Goal: Check status: Check status

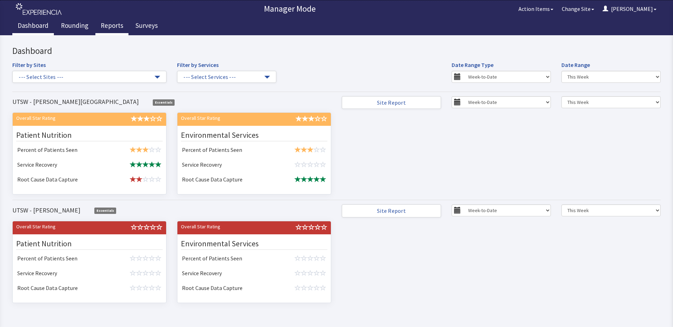
click at [116, 20] on link "Reports" at bounding box center [111, 27] width 33 height 18
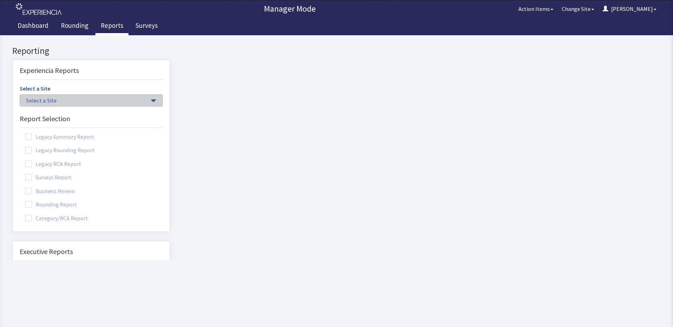
click at [34, 98] on span "Select a Site" at bounding box center [87, 100] width 123 height 8
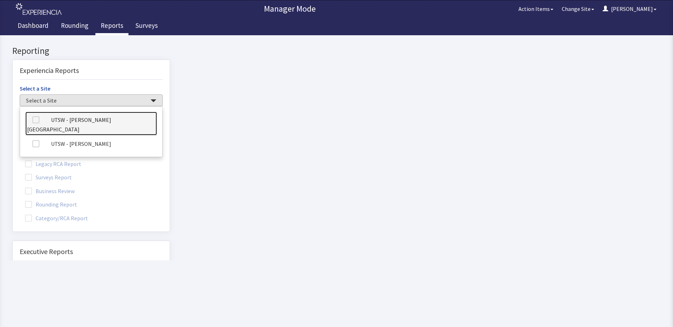
click at [41, 121] on label at bounding box center [38, 119] width 23 height 9
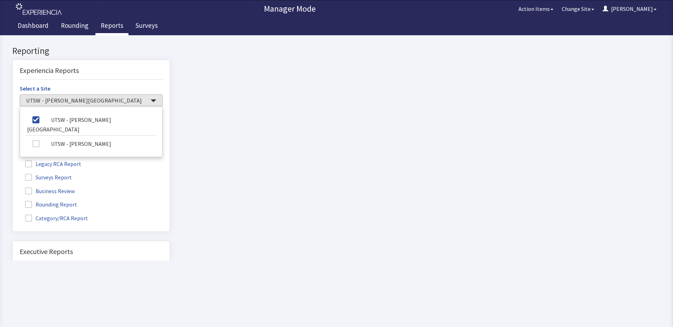
click at [47, 203] on label "Rounding Report" at bounding box center [52, 203] width 64 height 9
click at [13, 200] on input "Rounding Report" at bounding box center [13, 200] width 0 height 0
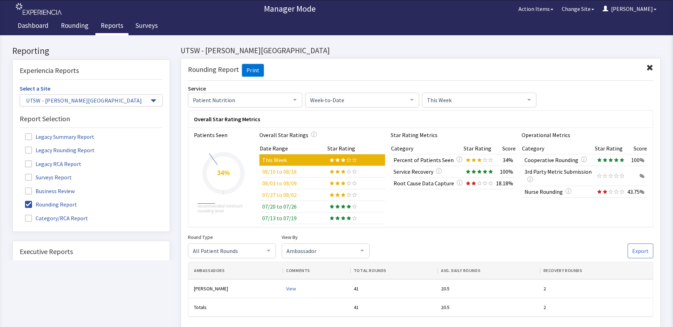
click span "This Week"
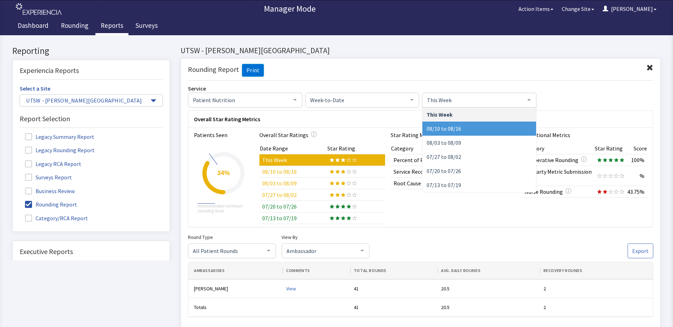
click span "08/10 to 08/16"
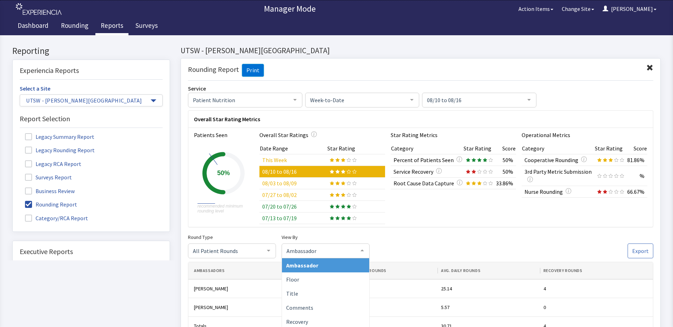
click span "Ambassador"
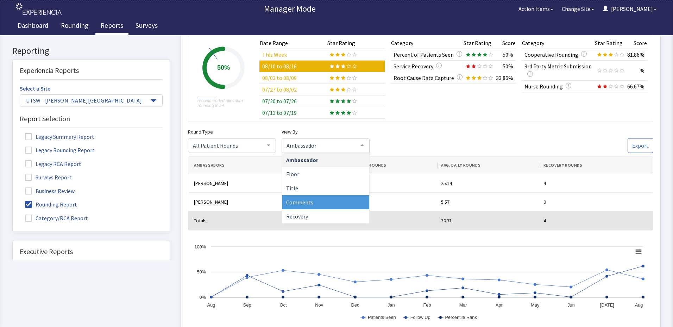
scroll to position [106, 0]
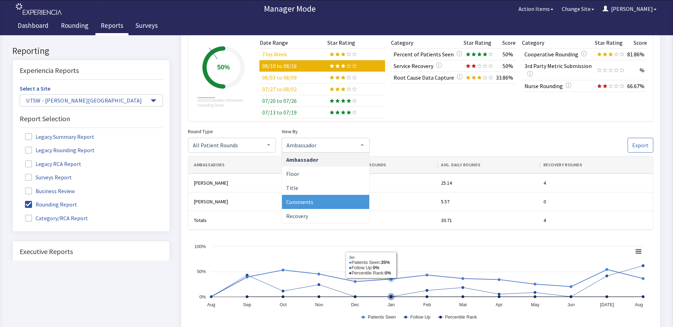
click at [406, 265] on rect at bounding box center [419, 285] width 456 height 84
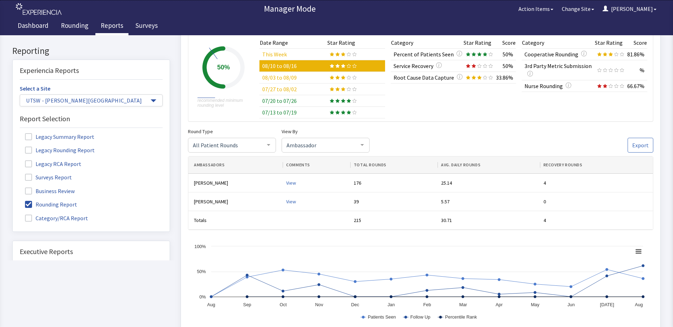
click div "Reporting Experiencia Reports Select a Site UTSW - Clements University Hospital…"
click span "Ambassador"
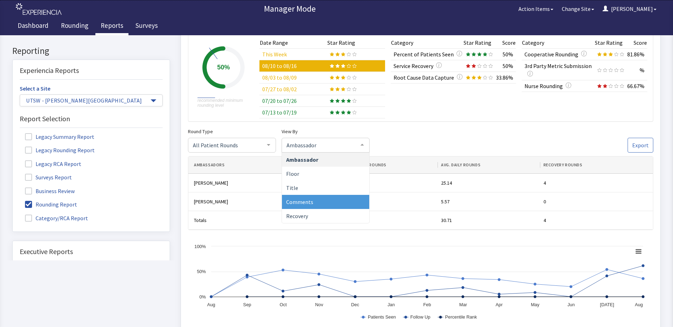
click at [329, 197] on span "Comments" at bounding box center [325, 202] width 87 height 14
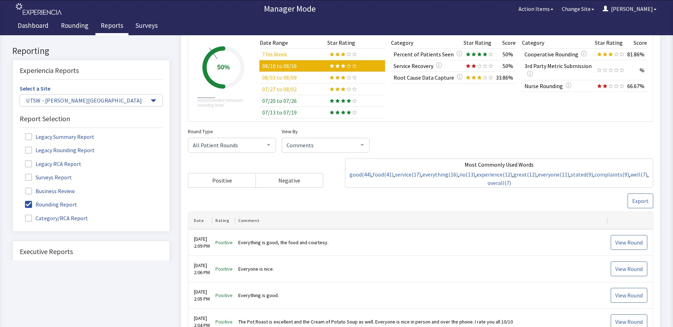
click span "Comments"
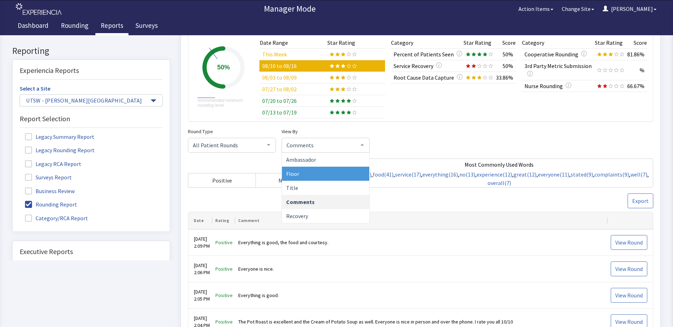
click at [333, 175] on span "Floor" at bounding box center [325, 174] width 87 height 14
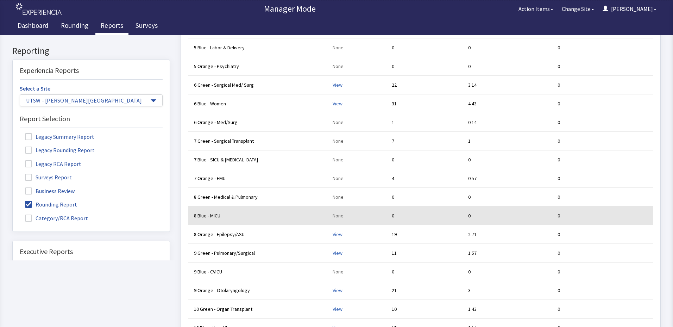
scroll to position [281, 0]
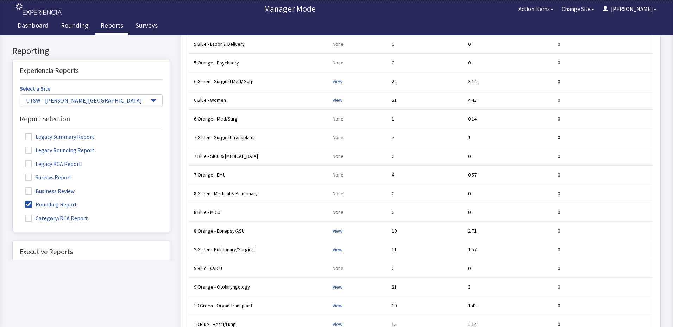
drag, startPoint x: 344, startPoint y: 230, endPoint x: 352, endPoint y: 228, distance: 7.7
click div "View"
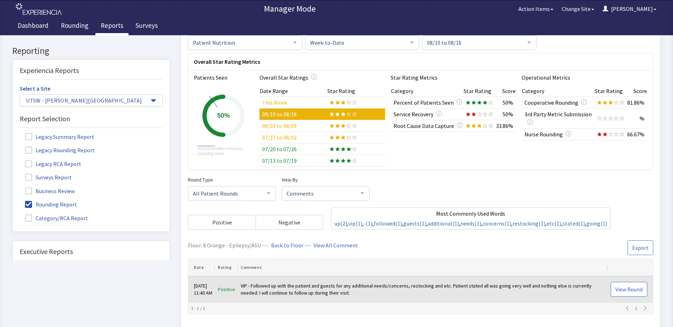
scroll to position [32, 0]
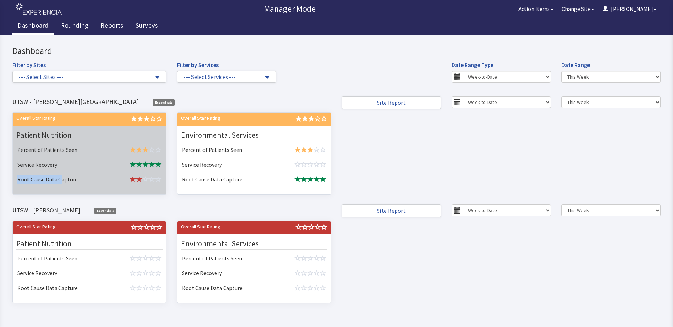
click at [61, 172] on table "Percent of Patients Seen Service Recovery Root Cause Data Capture" at bounding box center [89, 165] width 150 height 44
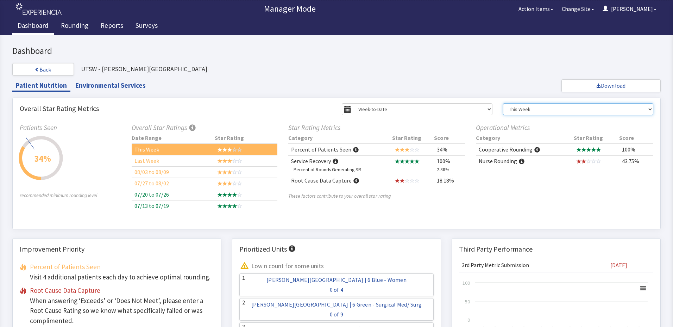
click at [535, 112] on select "This Week Last Week 08/03 to 08/09 07/27 to 08/02 07/20 to 07/26 07/13 to 07/19" at bounding box center [578, 109] width 151 height 12
select select "1"
click at [503, 103] on select "This Week Last Week 08/03 to 08/09 07/27 to 08/02 07/20 to 07/26 07/13 to 07/19" at bounding box center [578, 109] width 151 height 12
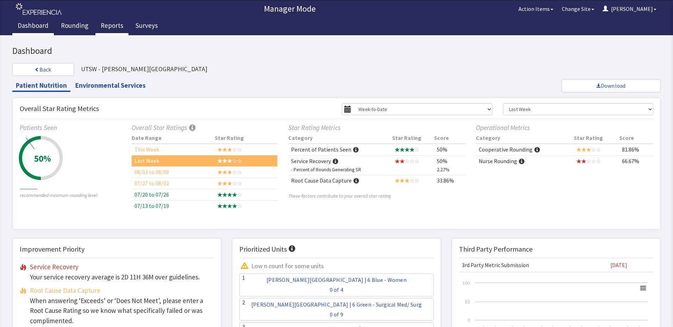
drag, startPoint x: 87, startPoint y: 17, endPoint x: 102, endPoint y: 23, distance: 16.1
click at [102, 23] on div "Manager Mode Action Items Change Site Jasmine Menu Menu Dashboard Rounding Repo…" at bounding box center [336, 17] width 673 height 35
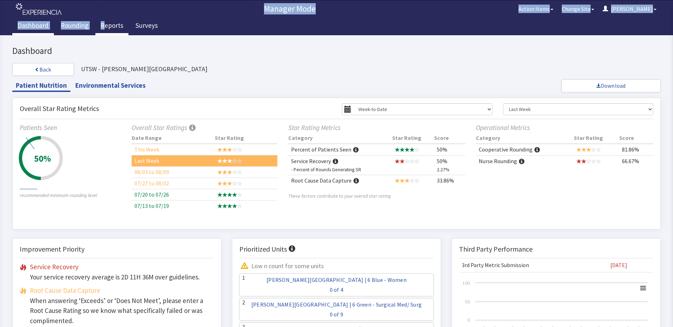
click at [104, 30] on link "Reports" at bounding box center [111, 27] width 33 height 18
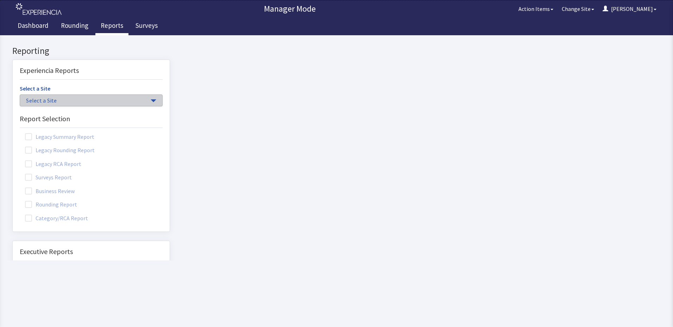
click at [50, 100] on span "Select a Site" at bounding box center [87, 100] width 123 height 8
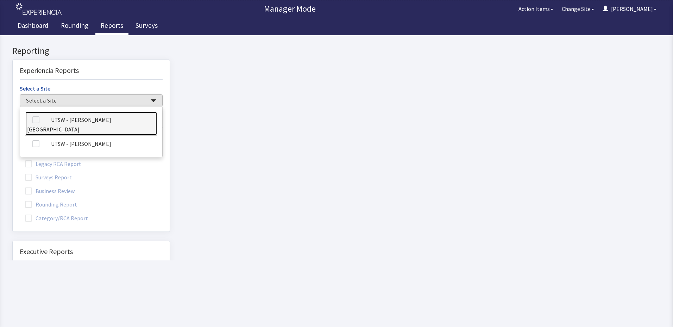
click at [50, 119] on label at bounding box center [38, 119] width 23 height 9
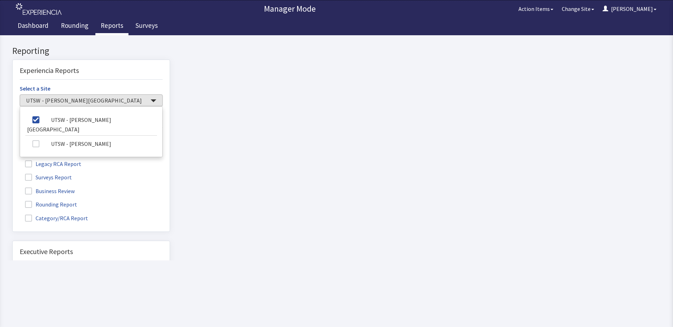
click at [58, 204] on label "Rounding Report" at bounding box center [52, 203] width 64 height 9
click at [13, 200] on input "Rounding Report" at bounding box center [13, 200] width 0 height 0
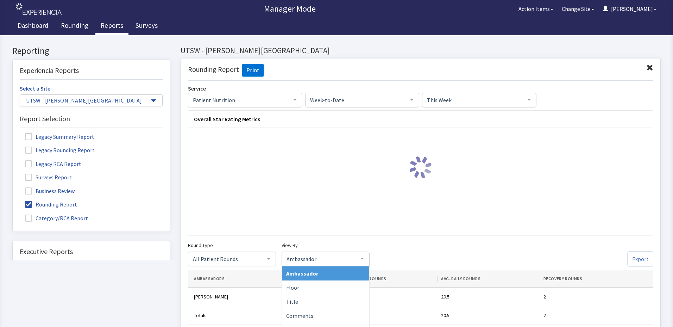
click at [355, 254] on div "Ambassador Ambassador Floor Title Comments Recovery No elements found. Consider…" at bounding box center [325, 258] width 88 height 15
click at [363, 235] on div "Overall Star Rating Metrics" at bounding box center [420, 172] width 465 height 125
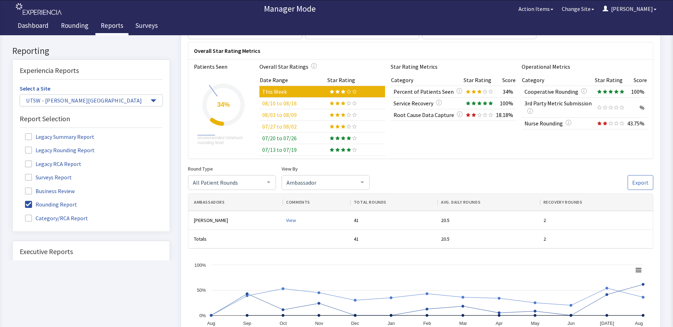
scroll to position [70, 0]
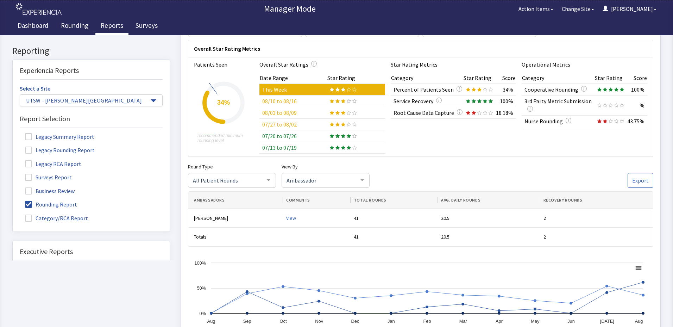
click at [292, 169] on label "View By" at bounding box center [325, 166] width 88 height 8
click span "Ambassador"
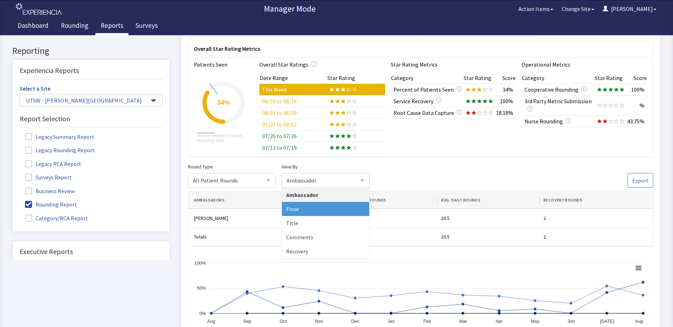
click at [312, 214] on span "Floor" at bounding box center [325, 209] width 87 height 14
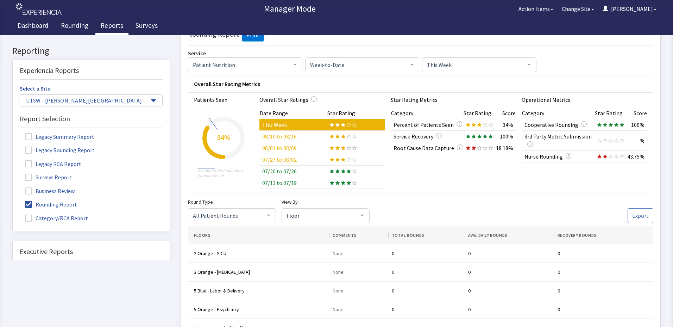
scroll to position [0, 0]
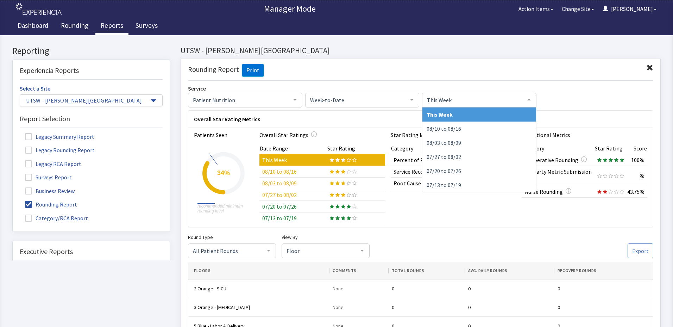
click span "This Week"
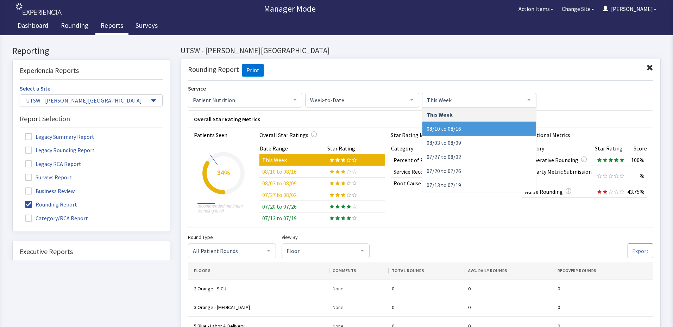
click at [459, 132] on span "08/10 to 08/16" at bounding box center [479, 128] width 114 height 14
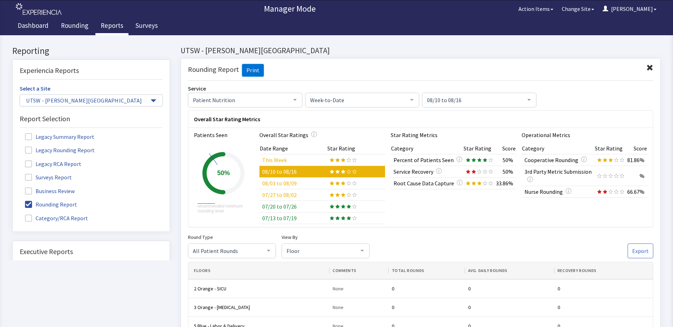
click div "Floor"
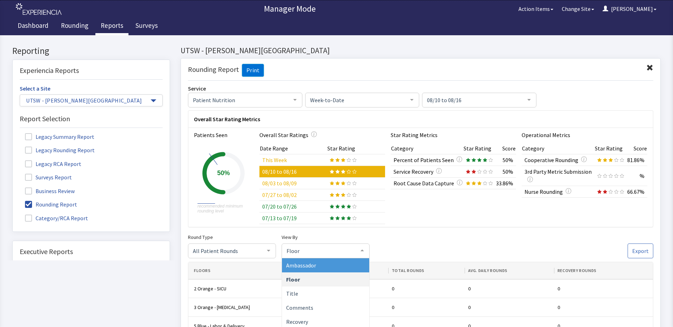
click at [346, 268] on span "Ambassador" at bounding box center [325, 265] width 87 height 14
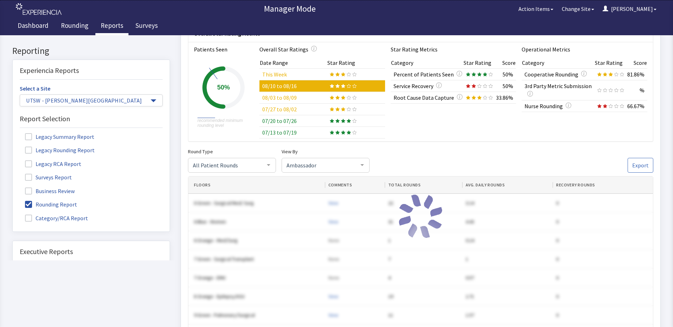
scroll to position [106, 0]
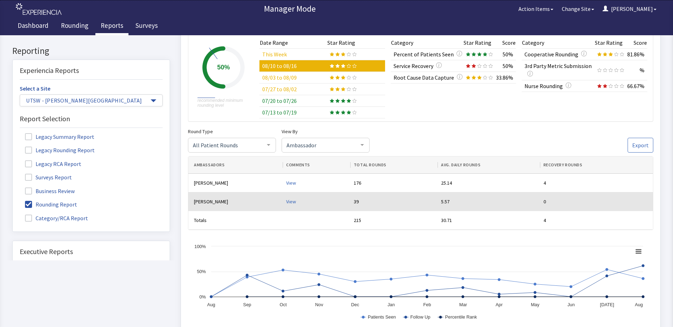
click div "View"
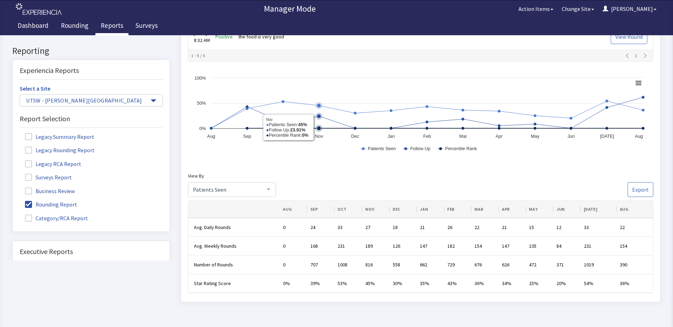
scroll to position [387, 0]
click span "Patients Seen"
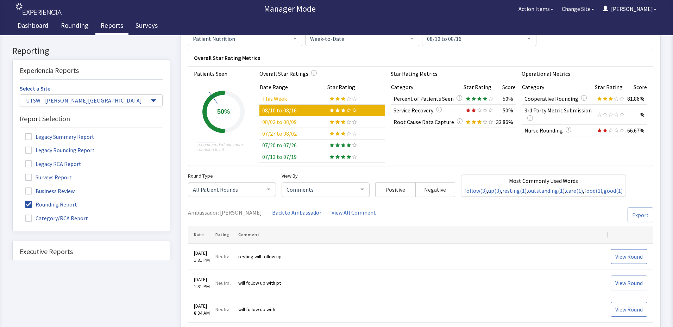
scroll to position [0, 0]
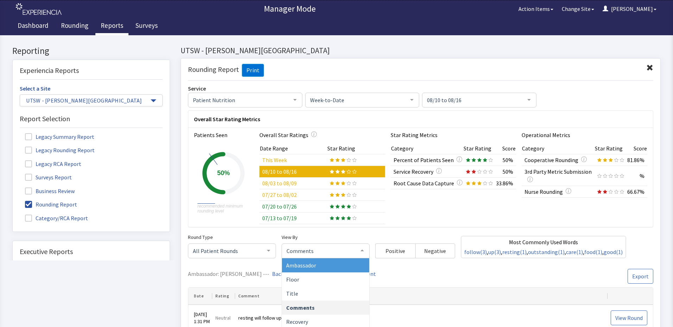
click span "Comments"
click span "Ambassador"
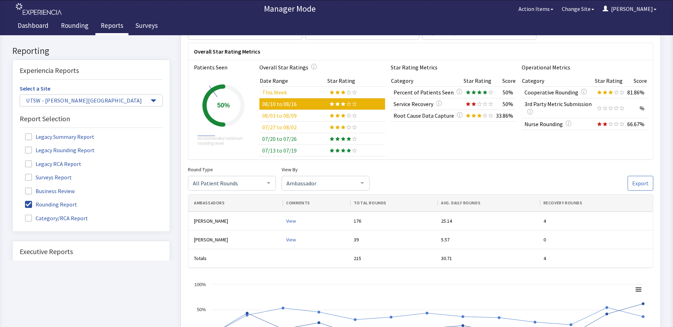
scroll to position [70, 0]
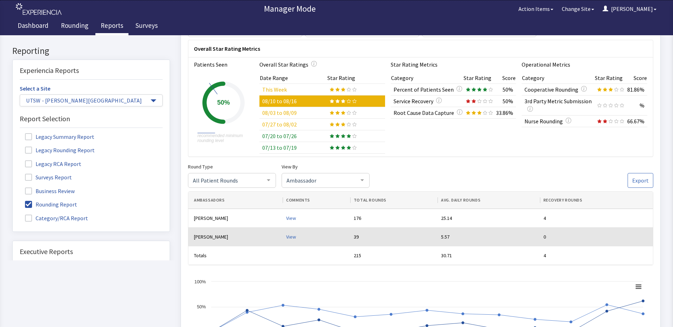
click at [291, 237] on td "View" at bounding box center [317, 236] width 68 height 19
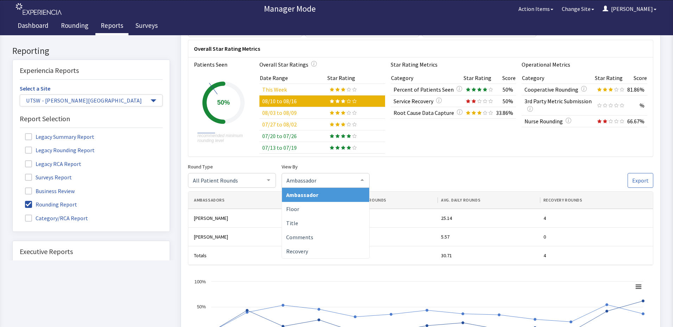
click span "Ambassador"
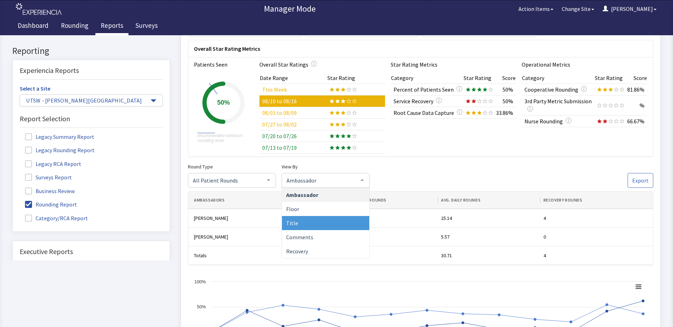
click at [294, 215] on ul "Ambassador Floor Title Comments Recovery No elements found. Consider changing t…" at bounding box center [325, 223] width 87 height 70
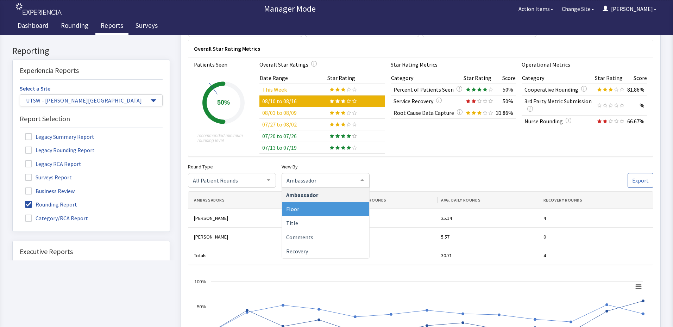
drag, startPoint x: 292, startPoint y: 207, endPoint x: 300, endPoint y: 211, distance: 9.4
click at [300, 211] on span "Floor" at bounding box center [325, 209] width 87 height 14
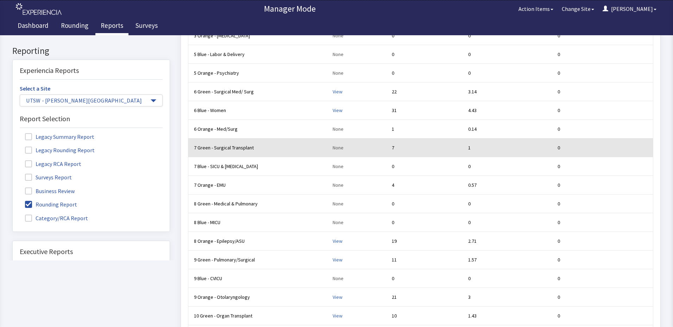
scroll to position [281, 0]
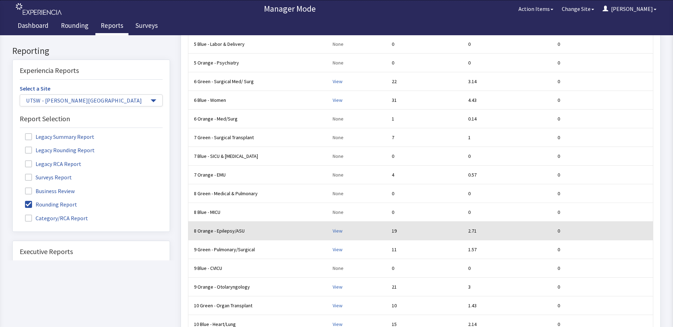
click at [344, 226] on td "View" at bounding box center [359, 231] width 59 height 19
click div "View"
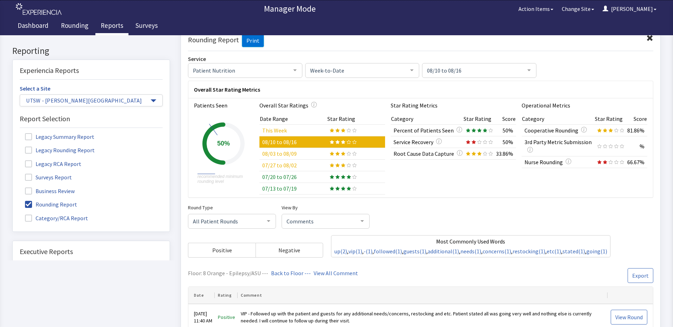
scroll to position [0, 0]
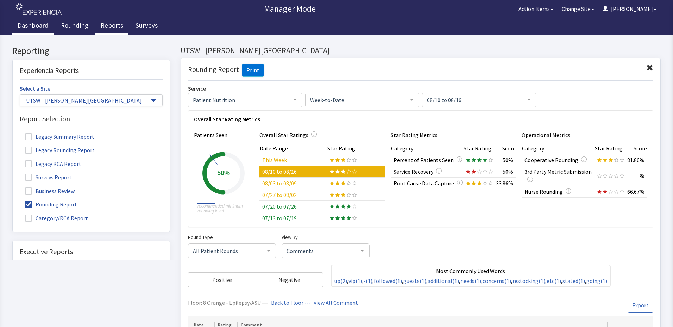
click at [43, 20] on link "Dashboard" at bounding box center [33, 27] width 42 height 18
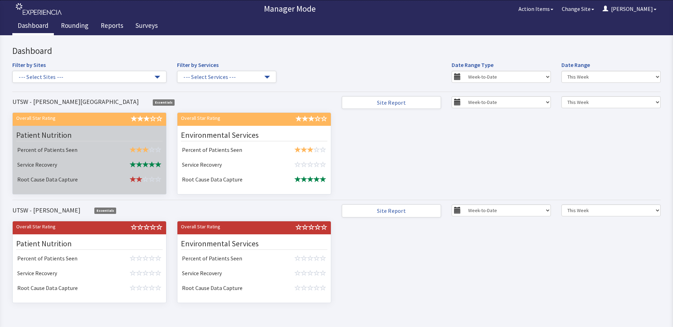
click at [134, 138] on div "Patient Nutrition" at bounding box center [89, 135] width 146 height 12
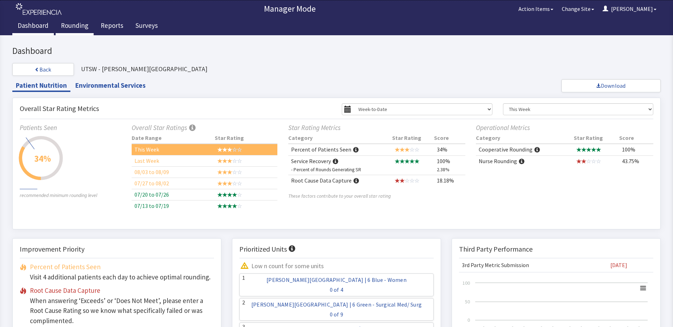
click at [77, 29] on link "Rounding" at bounding box center [75, 27] width 38 height 18
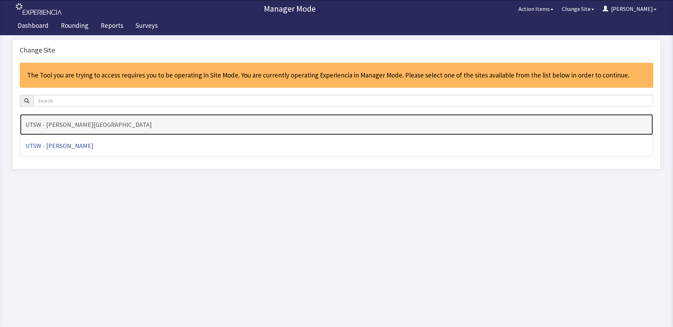
click at [271, 127] on h4 "UTSW - [PERSON_NAME][GEOGRAPHIC_DATA]" at bounding box center [336, 124] width 622 height 7
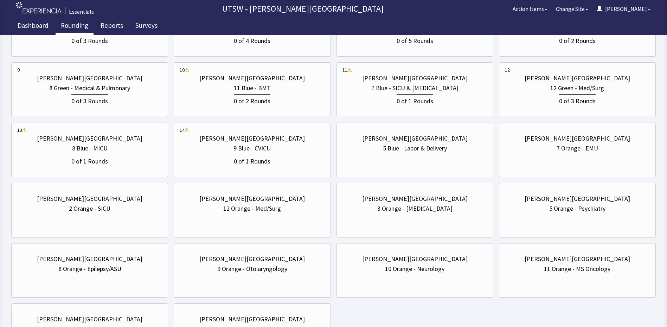
scroll to position [211, 0]
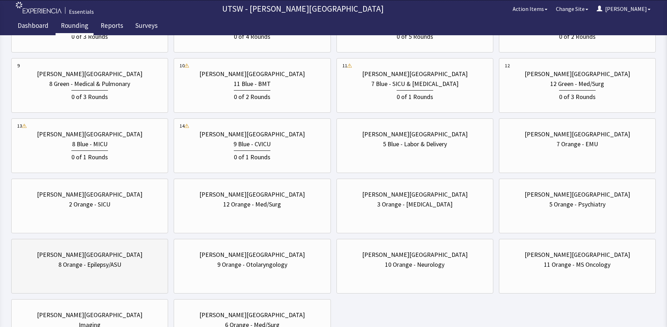
click at [85, 274] on div "Clements University Hospital 8 Orange - Epilepsy/ASU" at bounding box center [89, 259] width 145 height 34
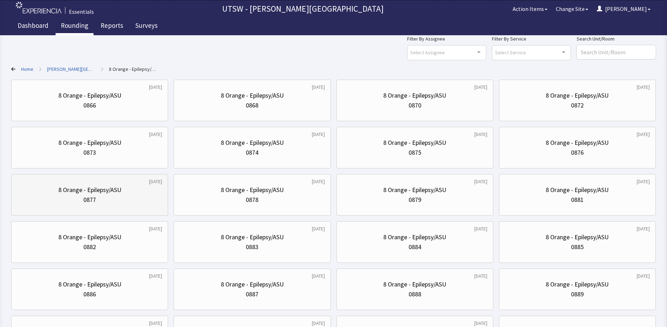
scroll to position [15, 0]
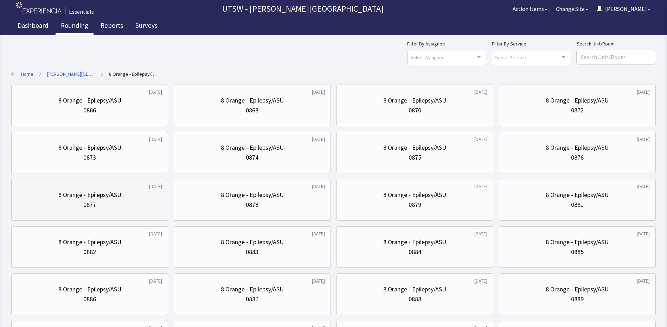
click at [91, 194] on div "8 Orange - Epilepsy/ASU" at bounding box center [89, 195] width 63 height 10
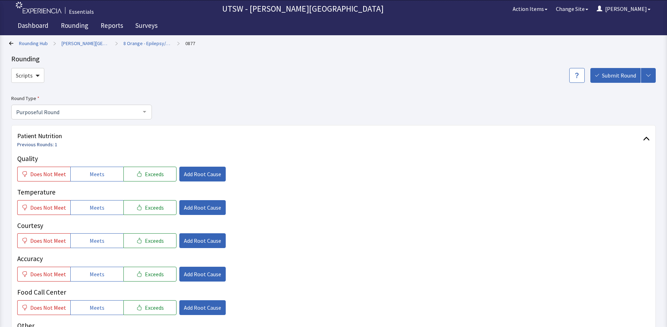
click at [44, 146] on link "Previous Rounds: 1" at bounding box center [37, 144] width 40 height 6
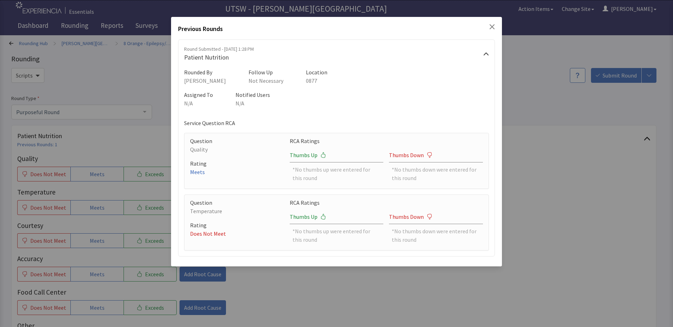
click at [84, 82] on div "Previous Rounds Round Submitted - Aug 12, 2025, 1:28 PM Patient Nutrition Round…" at bounding box center [336, 163] width 673 height 327
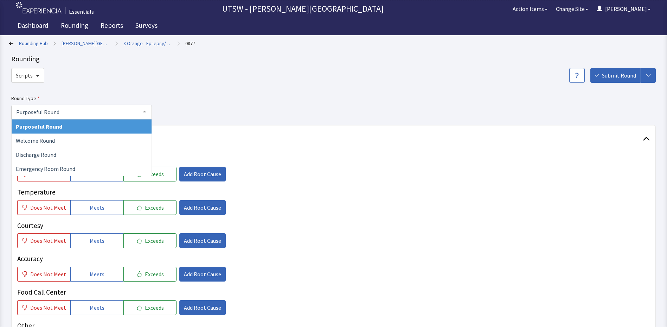
click at [83, 110] on span "Purposeful Round" at bounding box center [75, 112] width 123 height 8
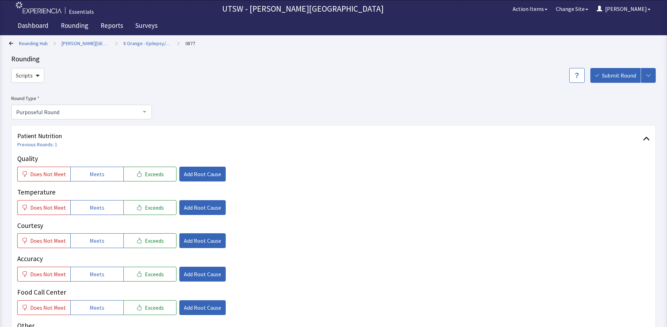
click at [84, 71] on div "Scripts Submit Round Assign, Notify, & Submit Assign & Submit Notify & Submit S…" at bounding box center [333, 75] width 645 height 15
click at [582, 78] on button "button" at bounding box center [577, 75] width 15 height 15
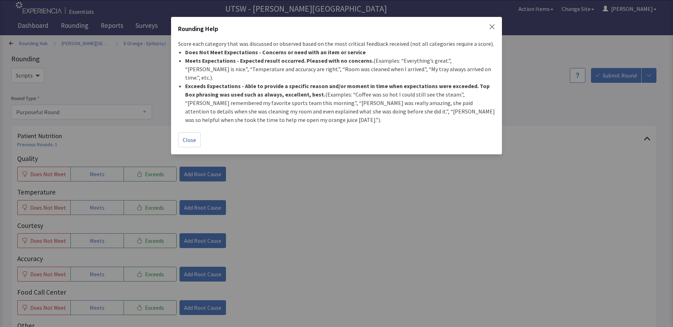
click at [581, 78] on div "Rounding Help Score each category that was discussed or observed based on the m…" at bounding box center [336, 163] width 673 height 327
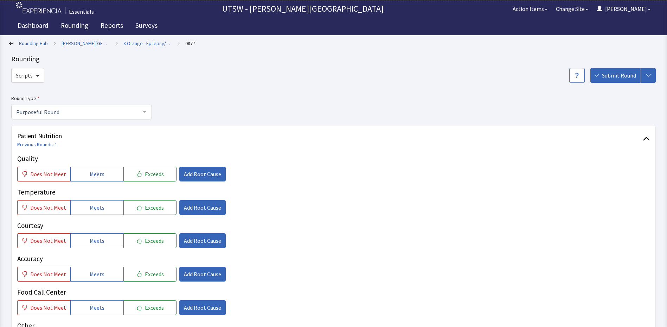
click at [12, 43] on icon at bounding box center [11, 43] width 4 height 4
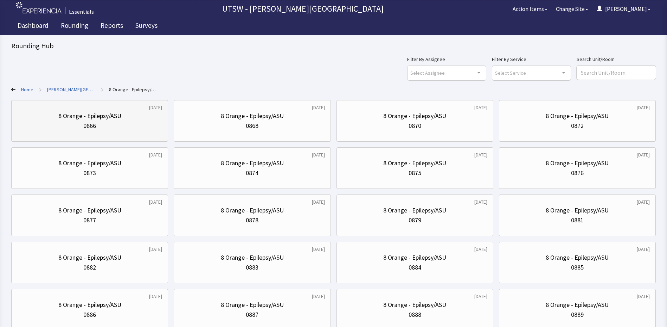
click at [104, 108] on div "8 Orange - Epilepsy/ASU 0866" at bounding box center [89, 121] width 145 height 34
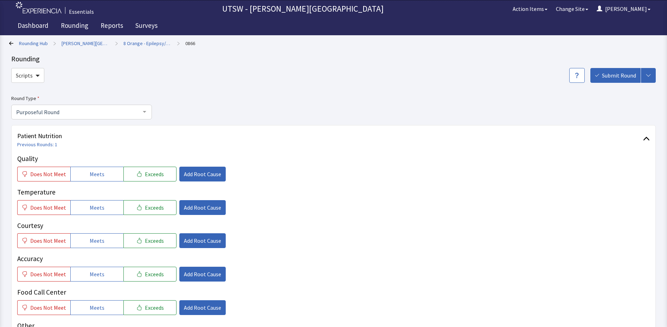
drag, startPoint x: 0, startPoint y: 0, endPoint x: 116, endPoint y: 128, distance: 172.9
click at [116, 128] on div "Patient Nutrition Previous Rounds: 1 Quality Does Not Meet Meets Exceeds Add Ro…" at bounding box center [333, 270] width 645 height 290
drag, startPoint x: 29, startPoint y: 146, endPoint x: 36, endPoint y: 146, distance: 7.0
click at [36, 146] on link "Previous Rounds: 1" at bounding box center [37, 144] width 40 height 6
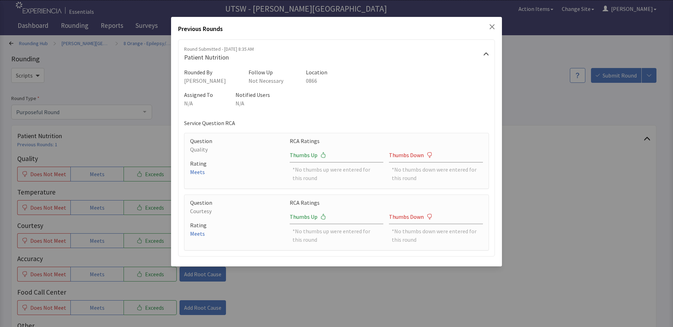
click at [90, 77] on div "Previous Rounds Round Submitted - [DATE] 8:35 AM Patient Nutrition Rounded By […" at bounding box center [336, 163] width 673 height 327
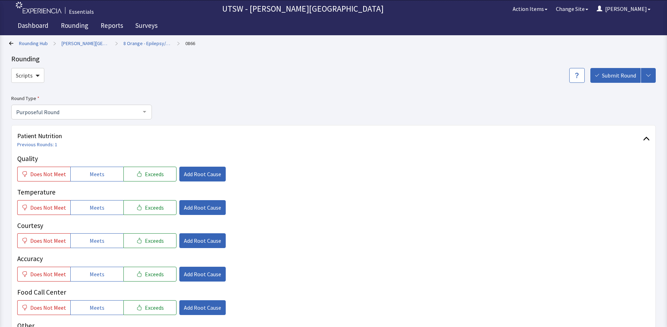
click at [12, 45] on icon at bounding box center [11, 43] width 4 height 4
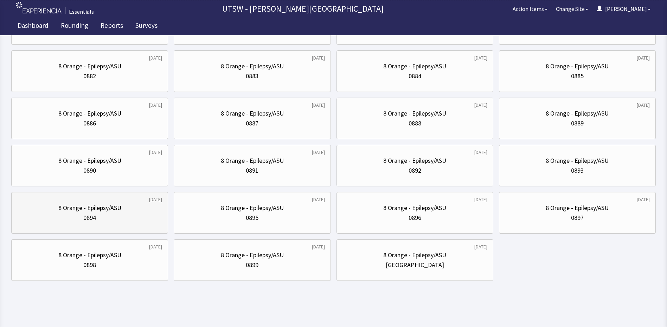
scroll to position [191, 0]
drag, startPoint x: 169, startPoint y: 291, endPoint x: 167, endPoint y: 287, distance: 4.4
click at [168, 290] on body "Essentials UTSW - [PERSON_NAME] University Hospital Action Items Change Site [P…" at bounding box center [333, 51] width 667 height 484
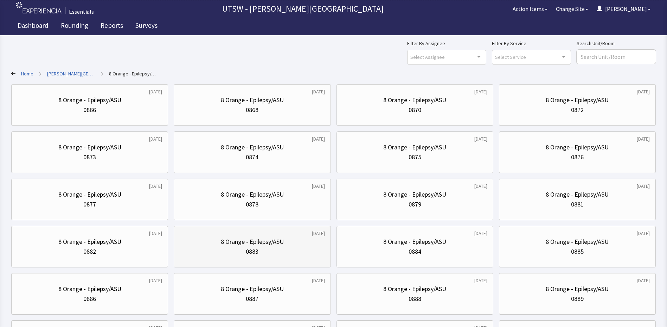
scroll to position [0, 0]
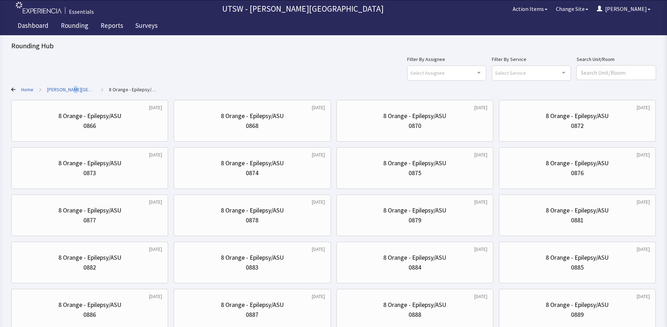
click at [73, 91] on link "[PERSON_NAME][GEOGRAPHIC_DATA]" at bounding box center [71, 89] width 48 height 7
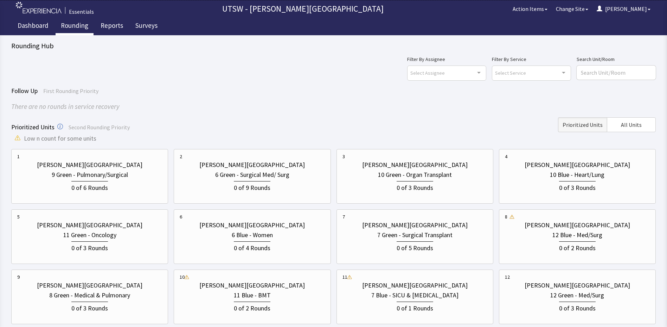
click at [81, 21] on link "Rounding" at bounding box center [75, 27] width 38 height 18
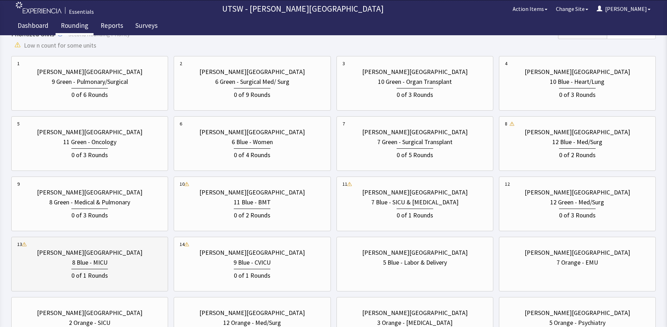
scroll to position [106, 0]
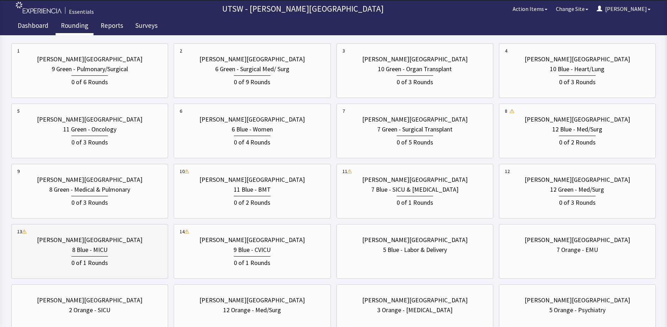
click at [50, 249] on div "8 Blue - MICU" at bounding box center [89, 250] width 145 height 10
